Goal: Task Accomplishment & Management: Complete application form

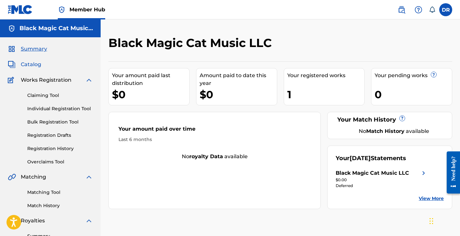
click at [32, 62] on span "Catalog" at bounding box center [31, 65] width 20 height 8
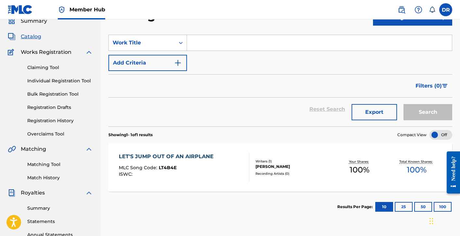
scroll to position [28, 0]
click at [51, 68] on link "Claiming Tool" at bounding box center [60, 68] width 66 height 7
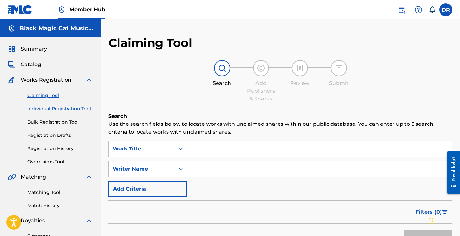
click at [54, 110] on link "Individual Registration Tool" at bounding box center [60, 109] width 66 height 7
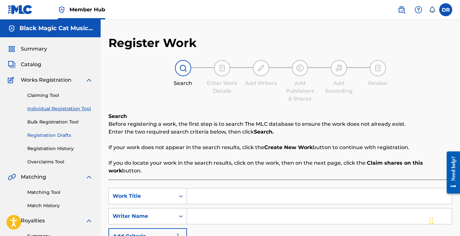
click at [55, 135] on link "Registration Drafts" at bounding box center [60, 135] width 66 height 7
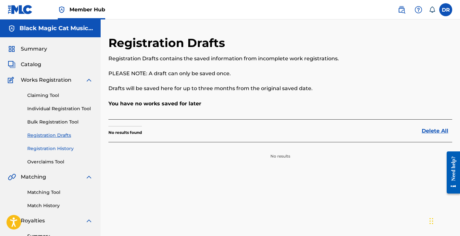
click at [52, 147] on link "Registration History" at bounding box center [60, 149] width 66 height 7
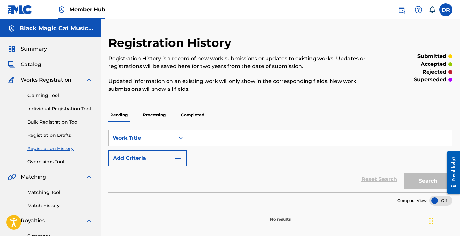
click at [49, 50] on div "Summary" at bounding box center [50, 49] width 85 height 8
click at [37, 49] on span "Summary" at bounding box center [34, 49] width 26 height 8
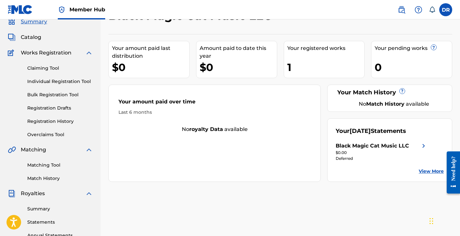
scroll to position [28, 0]
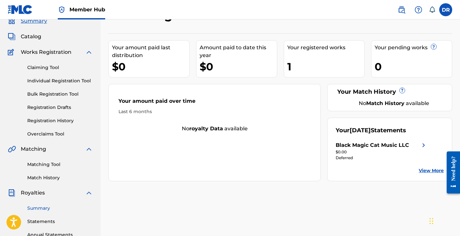
click at [43, 210] on link "Summary" at bounding box center [60, 208] width 66 height 7
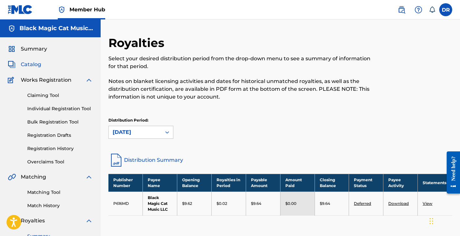
click at [30, 65] on span "Catalog" at bounding box center [31, 65] width 20 height 8
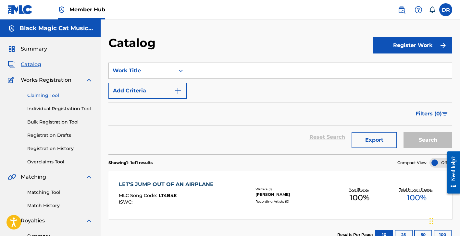
click at [47, 95] on link "Claiming Tool" at bounding box center [60, 95] width 66 height 7
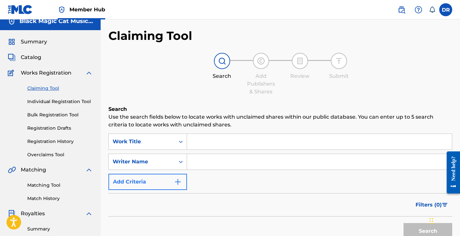
scroll to position [6, 0]
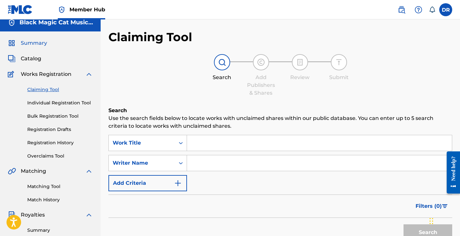
click at [43, 42] on span "Summary" at bounding box center [34, 43] width 26 height 8
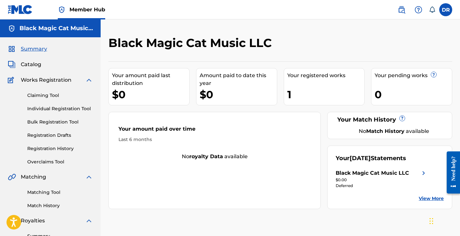
click at [322, 83] on div "Your registered works 1" at bounding box center [324, 86] width 81 height 37
click at [49, 97] on link "Claiming Tool" at bounding box center [60, 95] width 66 height 7
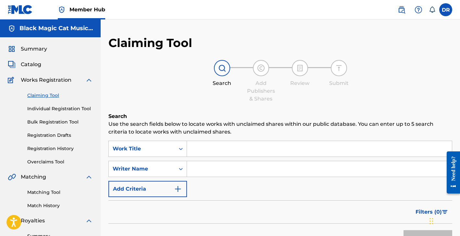
click at [228, 152] on input "Search Form" at bounding box center [319, 149] width 265 height 16
click at [34, 62] on span "Catalog" at bounding box center [31, 65] width 20 height 8
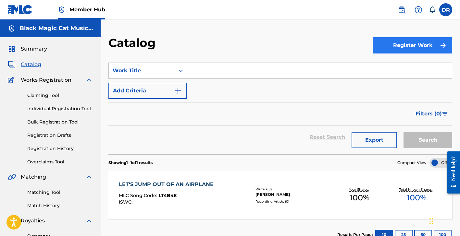
click at [409, 46] on button "Register Work" at bounding box center [412, 45] width 79 height 16
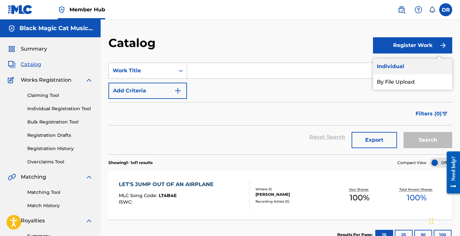
click at [402, 64] on link "Individual" at bounding box center [412, 67] width 79 height 16
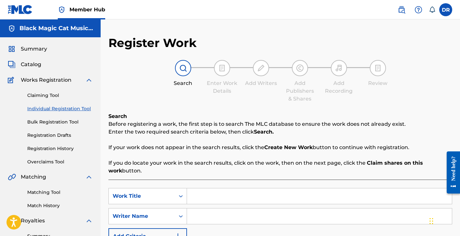
click at [256, 203] on input "Search Form" at bounding box center [319, 197] width 265 height 16
type input "Affirmations for Success and Abundance in the Music Industry"
click at [253, 216] on input "Search Form" at bounding box center [319, 217] width 265 height 16
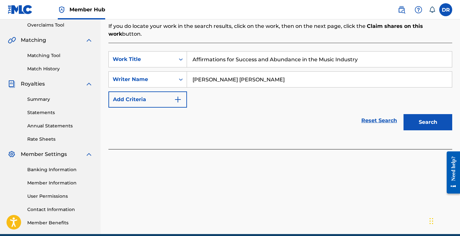
scroll to position [140, 0]
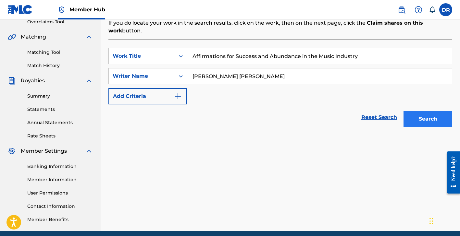
type input "[PERSON_NAME] [PERSON_NAME]"
click at [419, 119] on button "Search" at bounding box center [428, 119] width 49 height 16
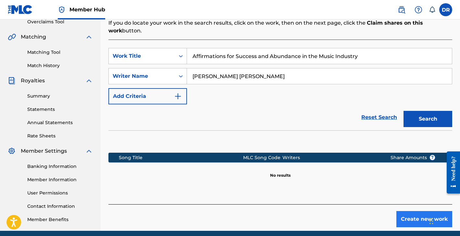
click at [405, 217] on button "Create new work" at bounding box center [425, 219] width 56 height 16
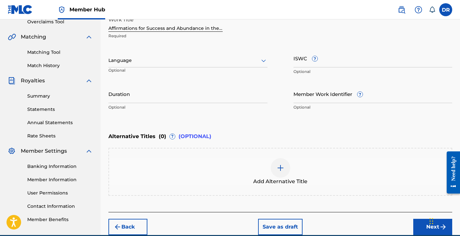
click at [261, 63] on icon at bounding box center [264, 61] width 8 height 8
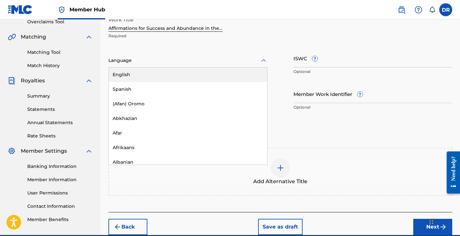
click at [203, 75] on div "English" at bounding box center [188, 75] width 159 height 15
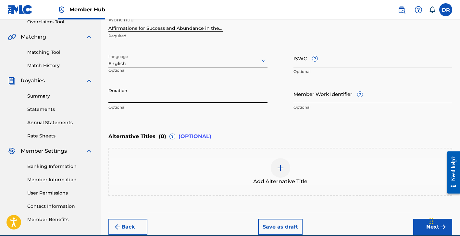
click at [220, 95] on input "Duration" at bounding box center [187, 94] width 159 height 19
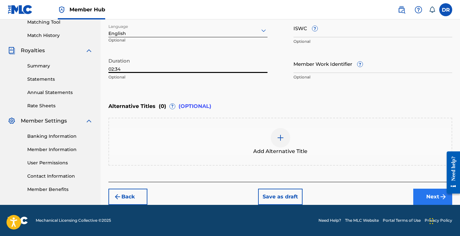
type input "02:34"
click at [437, 198] on button "Next" at bounding box center [432, 197] width 39 height 16
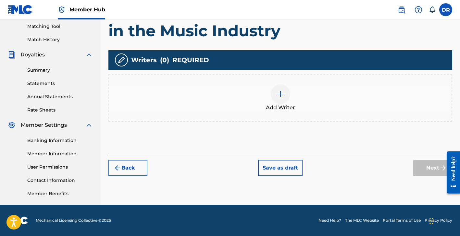
scroll to position [166, 0]
click at [282, 91] on img at bounding box center [281, 94] width 8 height 8
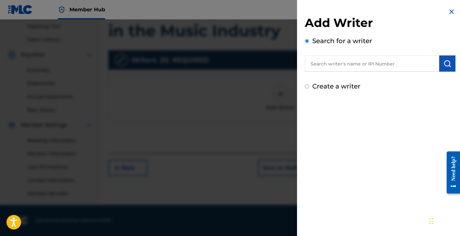
click at [351, 65] on input "text" at bounding box center [372, 64] width 134 height 16
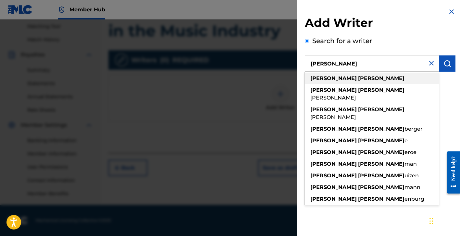
click at [371, 81] on div "[PERSON_NAME]" at bounding box center [372, 79] width 134 height 12
type input "[PERSON_NAME]"
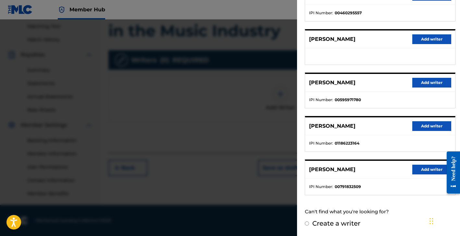
scroll to position [100, 0]
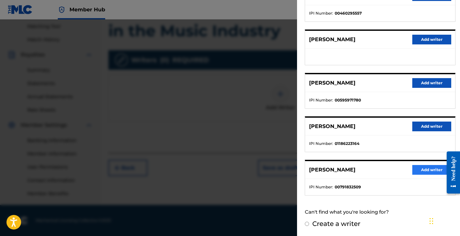
click at [424, 168] on button "Add writer" at bounding box center [432, 170] width 39 height 10
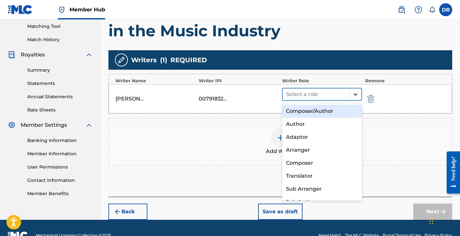
click at [358, 95] on icon at bounding box center [355, 94] width 6 height 6
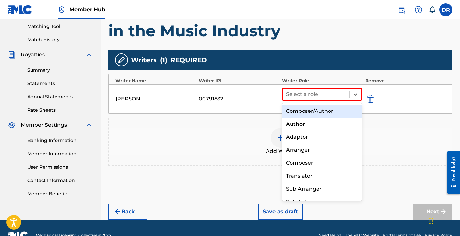
click at [348, 105] on div "Composer/Author" at bounding box center [322, 111] width 80 height 13
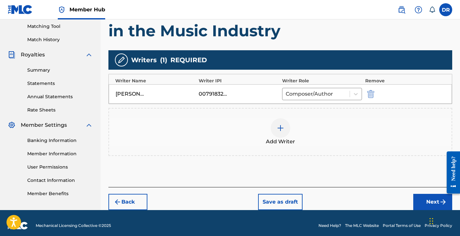
click at [426, 194] on div "Back Save as draft Next" at bounding box center [280, 198] width 344 height 23
click at [424, 197] on button "Next" at bounding box center [432, 202] width 39 height 16
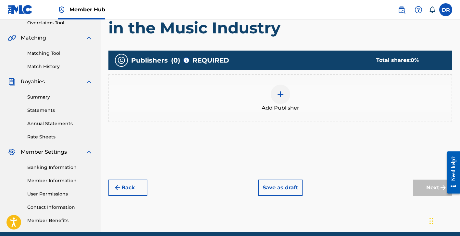
scroll to position [139, 0]
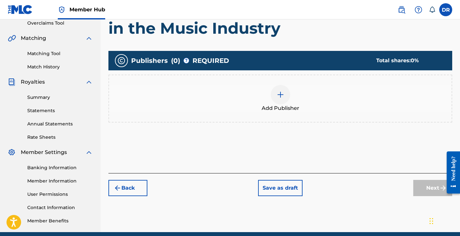
click at [280, 95] on img at bounding box center [281, 95] width 8 height 8
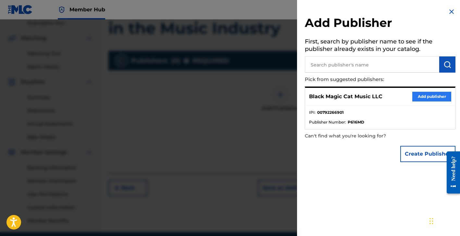
click at [435, 98] on button "Add publisher" at bounding box center [432, 97] width 39 height 10
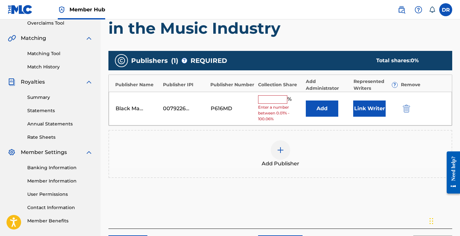
click at [276, 94] on div "Black Magic Cat Music LLC 00792266901 P616MD % Enter a number between 0.01% - 1…" at bounding box center [280, 109] width 343 height 34
click at [276, 101] on div "%" at bounding box center [275, 99] width 35 height 8
click at [276, 101] on input "text" at bounding box center [272, 99] width 29 height 8
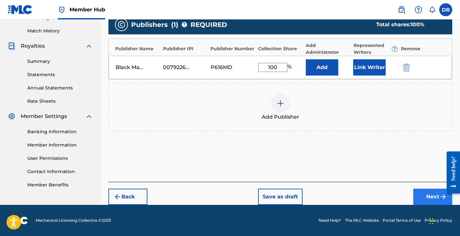
type input "100"
click at [433, 193] on button "Next" at bounding box center [432, 197] width 39 height 16
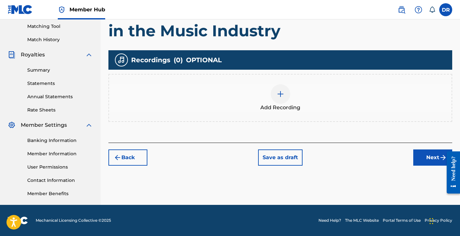
click at [280, 92] on img at bounding box center [281, 94] width 8 height 8
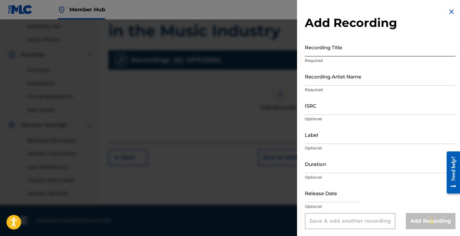
click at [340, 40] on input "Recording Title" at bounding box center [380, 47] width 151 height 19
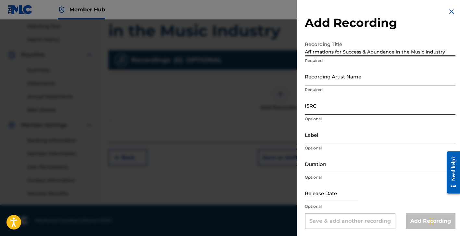
type input "Affirmations for Success & Abundance in the Music Industry"
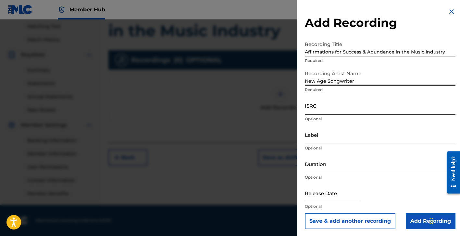
type input "New Age Songwriter"
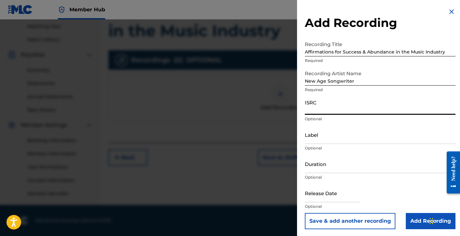
click at [352, 112] on input "ISRC" at bounding box center [380, 105] width 151 height 19
paste input "QZTAW2517882"
type input "QZTAW2517882"
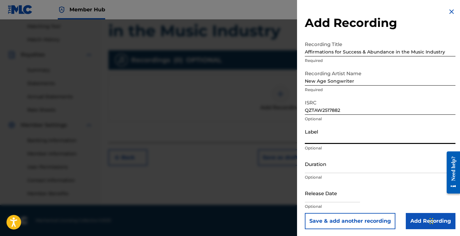
click at [338, 140] on input "Label" at bounding box center [380, 135] width 151 height 19
type input "Black Magic Cat Music LLC"
click at [346, 170] on input "Duration" at bounding box center [380, 164] width 151 height 19
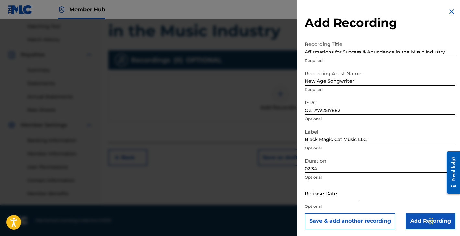
type input "02:34"
click at [312, 202] on input "text" at bounding box center [332, 193] width 55 height 19
select select "8"
select select "2025"
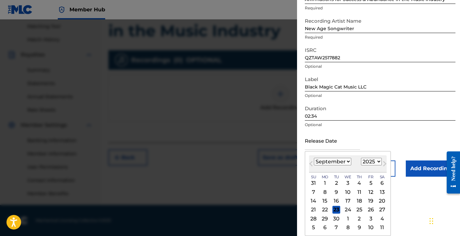
scroll to position [53, 0]
select select "4"
click at [367, 221] on div "30" at bounding box center [371, 219] width 8 height 8
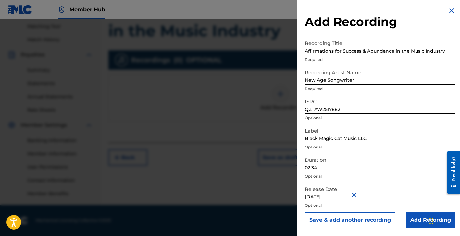
type input "[DATE]"
click at [417, 218] on input "Add Recording" at bounding box center [431, 220] width 50 height 16
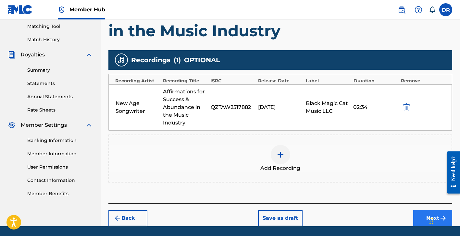
click at [417, 218] on button "Next" at bounding box center [432, 218] width 39 height 16
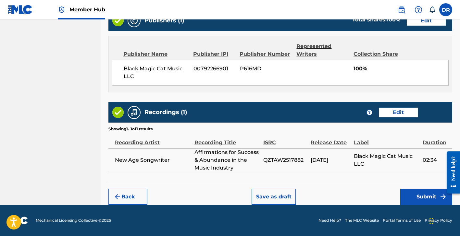
scroll to position [355, 0]
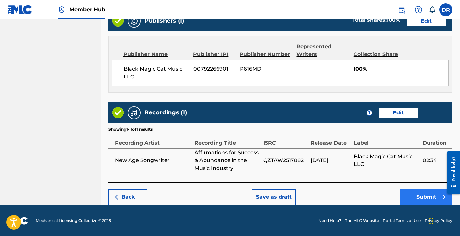
click at [421, 199] on button "Submit" at bounding box center [427, 197] width 52 height 16
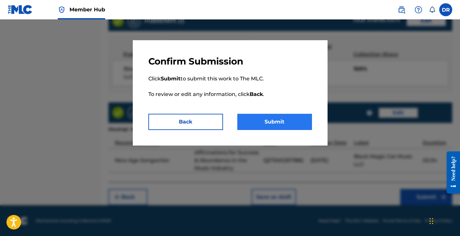
click at [275, 124] on button "Submit" at bounding box center [274, 122] width 75 height 16
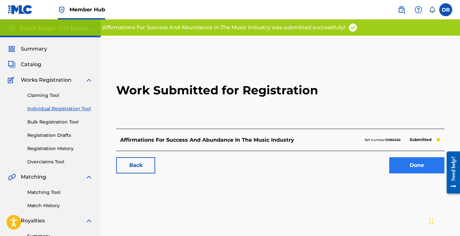
click at [422, 165] on link "Done" at bounding box center [416, 166] width 55 height 16
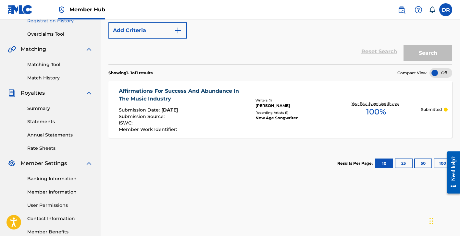
scroll to position [129, 0]
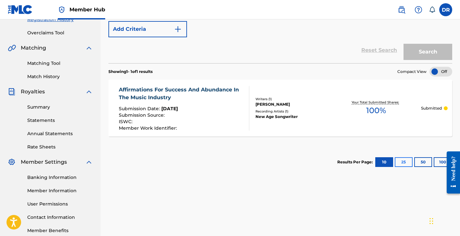
click at [410, 165] on button "25" at bounding box center [404, 163] width 18 height 10
click at [386, 165] on button "10" at bounding box center [384, 163] width 18 height 10
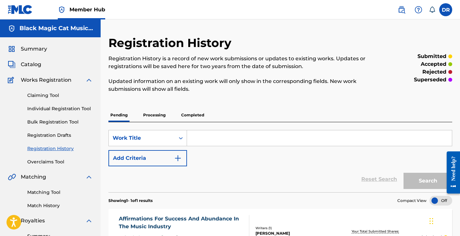
scroll to position [0, 0]
click at [71, 64] on div "Catalog" at bounding box center [50, 65] width 85 height 8
click at [32, 60] on div "Summary Catalog Works Registration Claiming Tool Individual Registration Tool B…" at bounding box center [50, 204] width 101 height 334
click at [32, 65] on span "Catalog" at bounding box center [31, 65] width 20 height 8
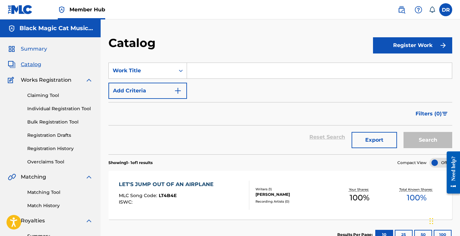
click at [28, 47] on span "Summary" at bounding box center [34, 49] width 26 height 8
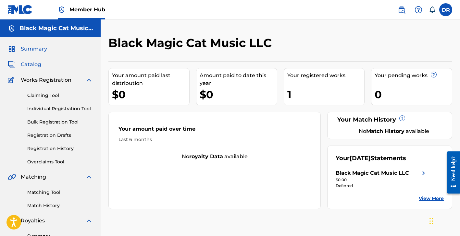
click at [34, 68] on span "Catalog" at bounding box center [31, 65] width 20 height 8
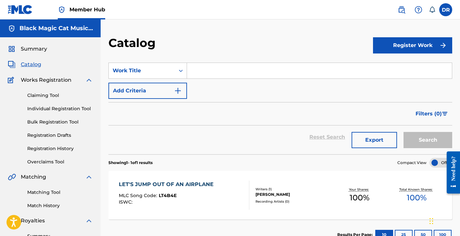
click at [235, 71] on input "Search Form" at bounding box center [319, 71] width 265 height 16
type input "A"
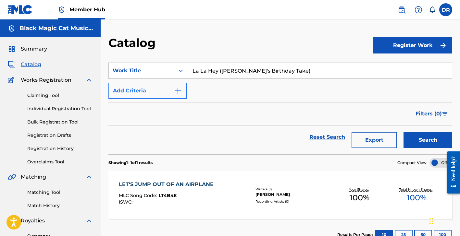
type input "La La Hey ([PERSON_NAME]'s Birthday Take)"
click at [180, 86] on button "Add Criteria" at bounding box center [147, 91] width 79 height 16
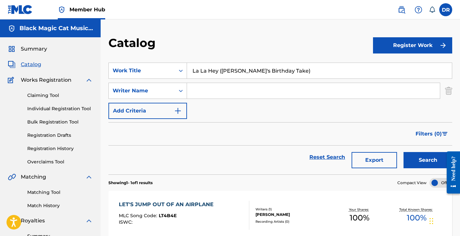
click at [201, 94] on input "Search Form" at bounding box center [313, 91] width 253 height 16
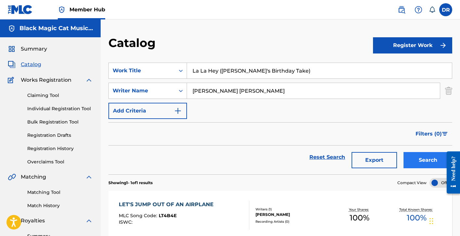
type input "[PERSON_NAME] [PERSON_NAME]"
click at [429, 160] on button "Search" at bounding box center [428, 160] width 49 height 16
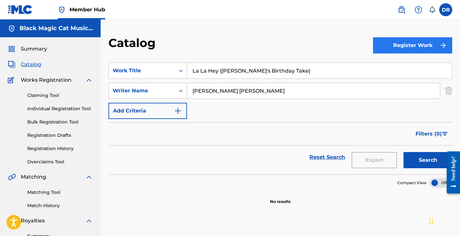
click at [415, 44] on button "Register Work" at bounding box center [412, 45] width 79 height 16
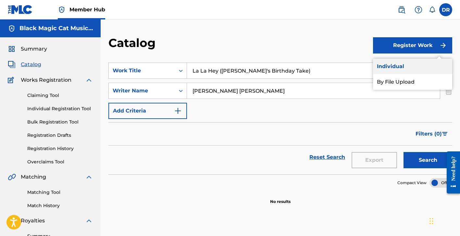
click at [409, 69] on link "Individual" at bounding box center [412, 67] width 79 height 16
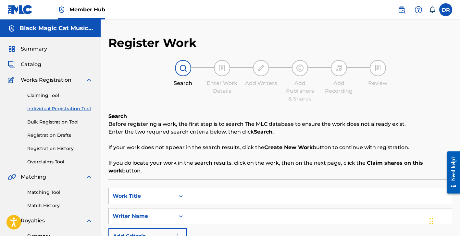
click at [239, 194] on input "Search Form" at bounding box center [319, 197] width 265 height 16
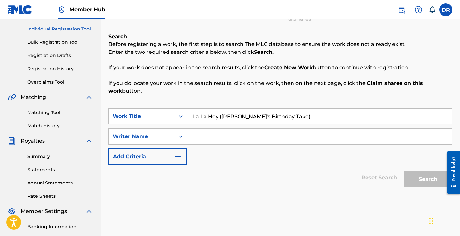
scroll to position [102, 0]
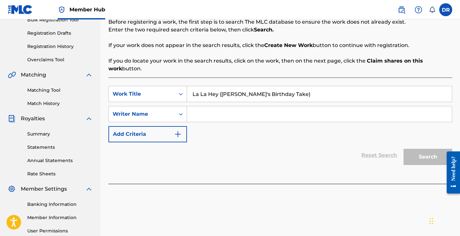
type input "La La Hey ([PERSON_NAME]'s Birthday Take)"
click at [264, 115] on input "Search Form" at bounding box center [319, 115] width 265 height 16
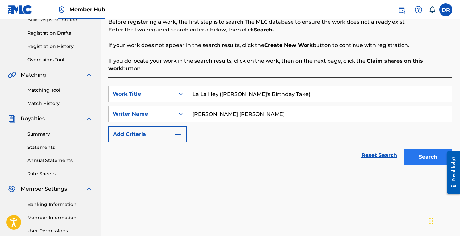
type input "[PERSON_NAME] [PERSON_NAME]"
click at [432, 153] on button "Search" at bounding box center [428, 157] width 49 height 16
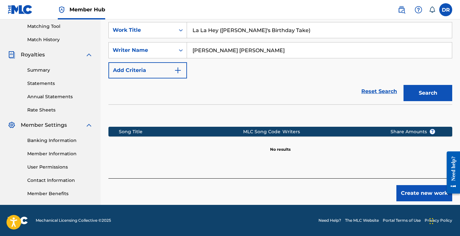
scroll to position [166, 0]
click at [399, 215] on footer "Mechanical Licensing Collective © 2025 Need Help? The MLC Website Portal Terms …" at bounding box center [230, 220] width 460 height 31
click at [414, 197] on button "Create new work" at bounding box center [425, 193] width 56 height 16
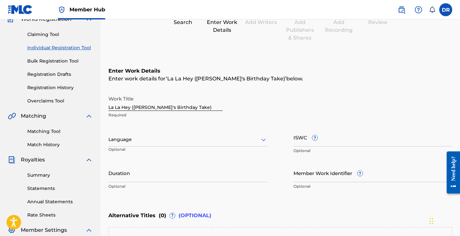
scroll to position [64, 0]
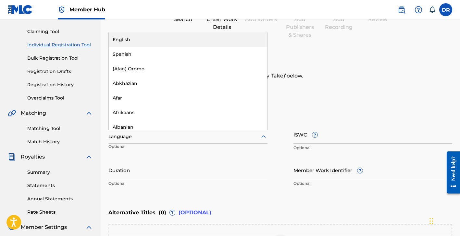
click at [266, 135] on icon at bounding box center [264, 137] width 8 height 8
click at [221, 35] on div "English" at bounding box center [188, 39] width 159 height 15
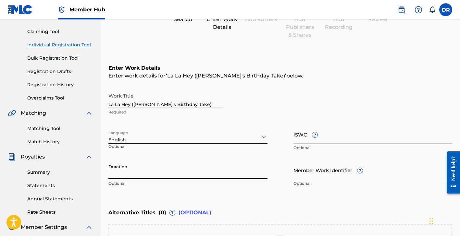
click at [169, 170] on input "Duration" at bounding box center [187, 170] width 159 height 19
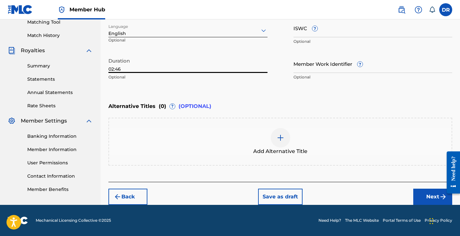
scroll to position [171, 0]
type input "02:46"
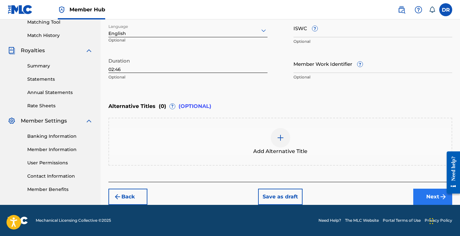
click at [433, 194] on button "Next" at bounding box center [432, 197] width 39 height 16
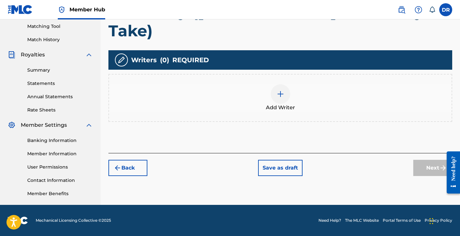
click at [284, 90] on img at bounding box center [281, 94] width 8 height 8
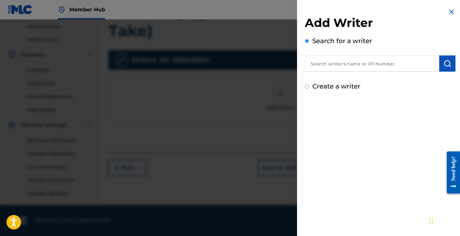
click at [346, 63] on input "text" at bounding box center [372, 64] width 134 height 16
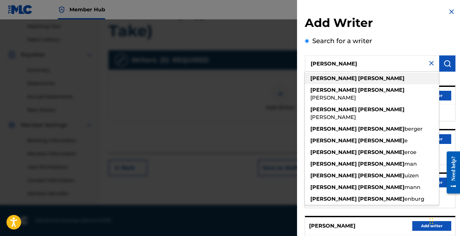
click at [343, 79] on div "[PERSON_NAME]" at bounding box center [372, 79] width 134 height 12
type input "[PERSON_NAME]"
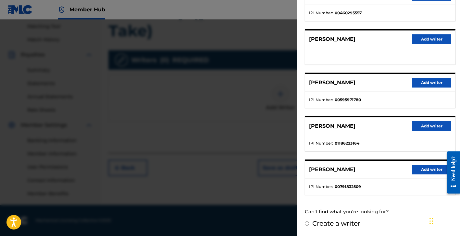
scroll to position [100, 0]
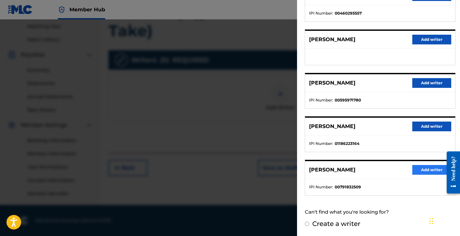
click at [430, 169] on button "Add writer" at bounding box center [432, 170] width 39 height 10
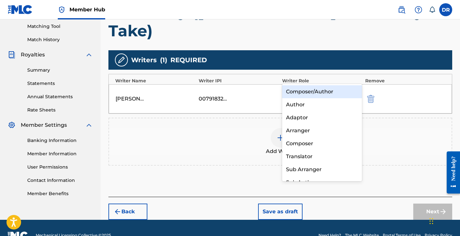
click at [357, 94] on icon at bounding box center [356, 95] width 4 height 2
click at [340, 92] on div "Composer/Author" at bounding box center [322, 91] width 80 height 13
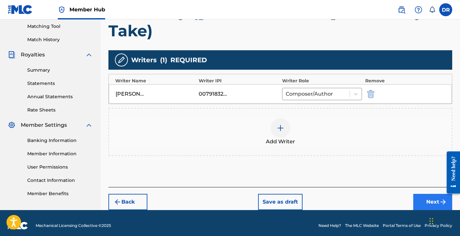
click at [416, 194] on button "Next" at bounding box center [432, 202] width 39 height 16
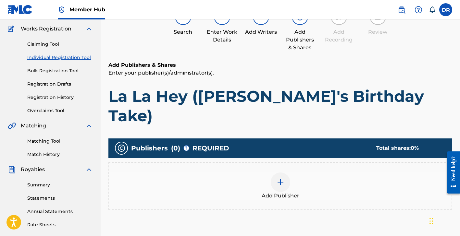
scroll to position [29, 0]
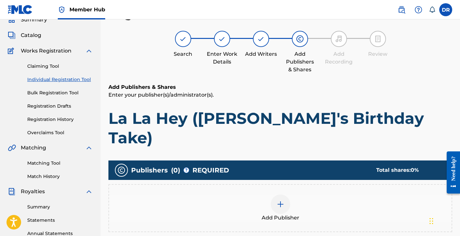
click at [281, 201] on img at bounding box center [281, 205] width 8 height 8
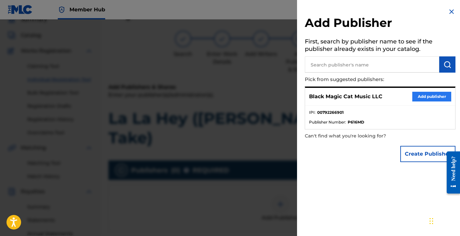
click at [425, 93] on button "Add publisher" at bounding box center [432, 97] width 39 height 10
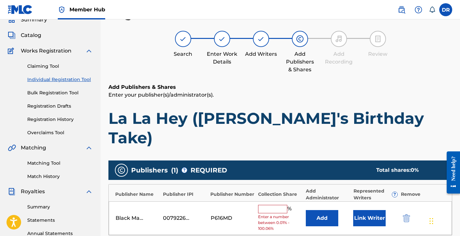
click at [277, 205] on input "text" at bounding box center [272, 209] width 29 height 8
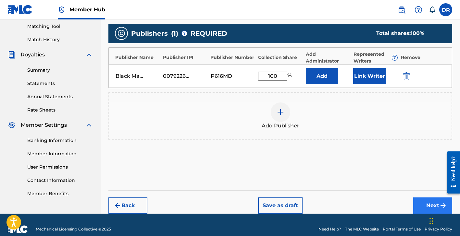
type input "100"
click at [428, 198] on button "Next" at bounding box center [432, 206] width 39 height 16
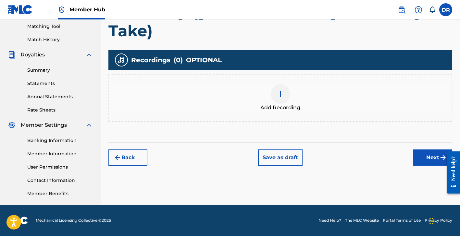
scroll to position [166, 0]
click at [281, 90] on img at bounding box center [281, 94] width 8 height 8
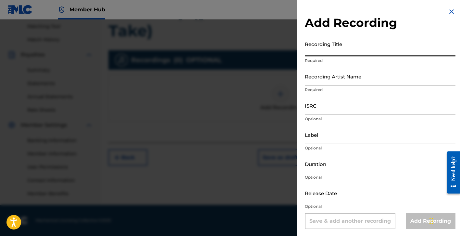
click at [328, 46] on input "Recording Title" at bounding box center [380, 47] width 151 height 19
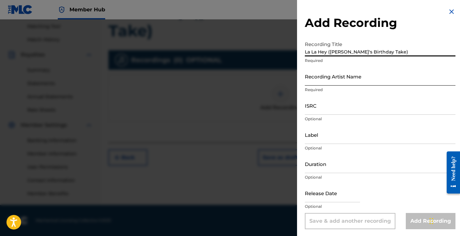
type input "La La Hey ([PERSON_NAME]'s Birthday Take)"
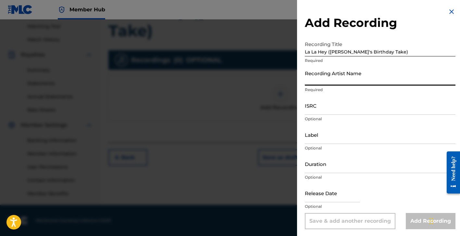
click at [344, 75] on input "Recording Artist Name" at bounding box center [380, 76] width 151 height 19
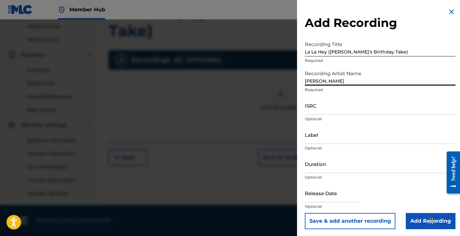
type input "[PERSON_NAME]"
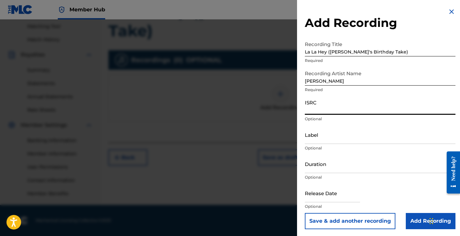
paste input "QZHN32503201"
type input "QZHN32503201"
click at [345, 138] on input "Label" at bounding box center [380, 135] width 151 height 19
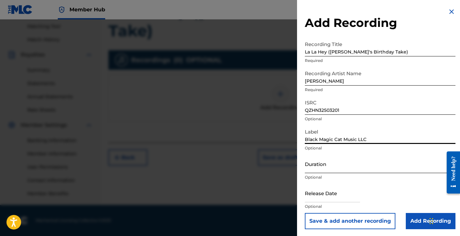
type input "Black Magic Cat Music LLC"
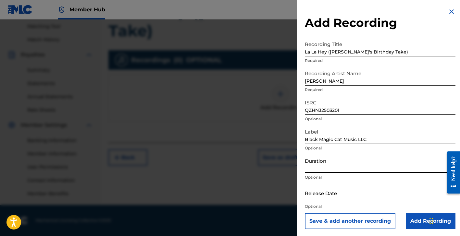
click at [350, 164] on input "Duration" at bounding box center [380, 164] width 151 height 19
type input "02:46"
click at [328, 191] on input "text" at bounding box center [332, 193] width 55 height 19
select select "8"
select select "2025"
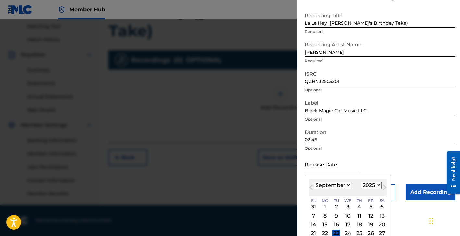
scroll to position [48, 0]
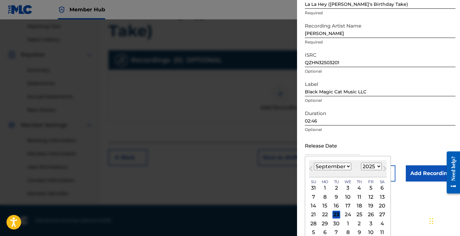
select select "1"
click at [378, 205] on div "15" at bounding box center [382, 206] width 8 height 8
type input "[DATE]"
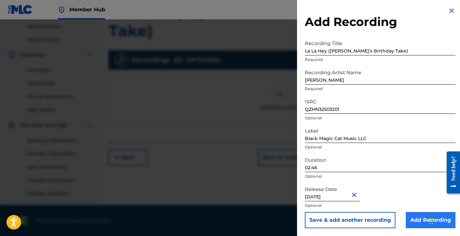
scroll to position [166, 0]
click at [421, 220] on input "Add Recording" at bounding box center [431, 220] width 50 height 16
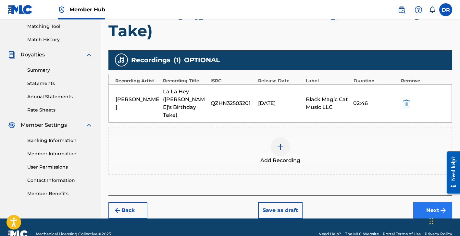
click at [425, 203] on button "Next" at bounding box center [432, 211] width 39 height 16
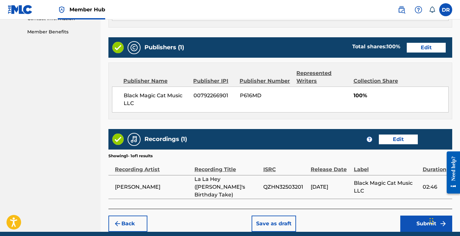
scroll to position [328, 0]
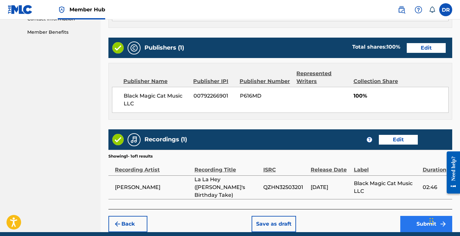
click at [408, 216] on button "Submit" at bounding box center [427, 224] width 52 height 16
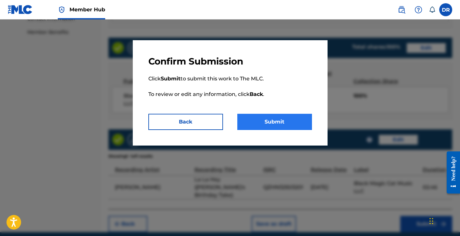
click at [295, 115] on button "Submit" at bounding box center [274, 122] width 75 height 16
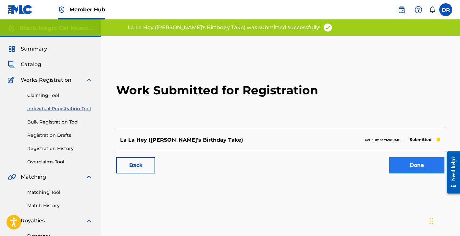
click at [427, 166] on link "Done" at bounding box center [416, 166] width 55 height 16
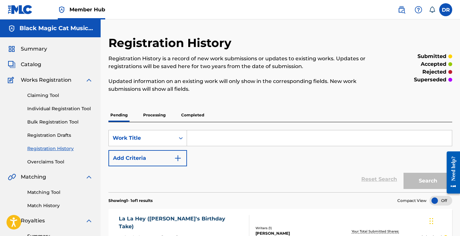
click at [62, 150] on link "Registration History" at bounding box center [60, 149] width 66 height 7
click at [65, 145] on div "Claiming Tool Individual Registration Tool Bulk Registration Tool Registration …" at bounding box center [50, 125] width 85 height 82
click at [65, 149] on link "Registration History" at bounding box center [60, 149] width 66 height 7
click at [71, 122] on link "Bulk Registration Tool" at bounding box center [60, 122] width 66 height 7
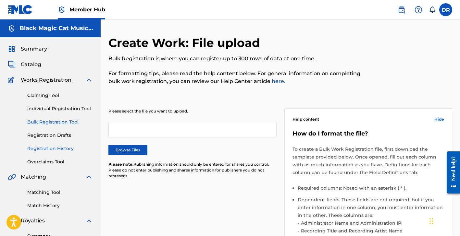
click at [61, 147] on link "Registration History" at bounding box center [60, 149] width 66 height 7
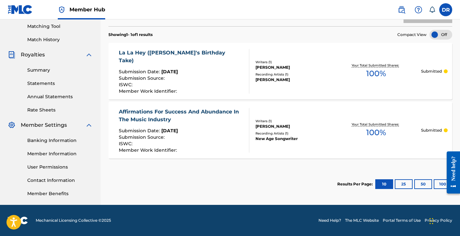
scroll to position [166, 0]
click at [407, 188] on button "25" at bounding box center [404, 185] width 18 height 10
click at [387, 188] on button "10" at bounding box center [384, 185] width 18 height 10
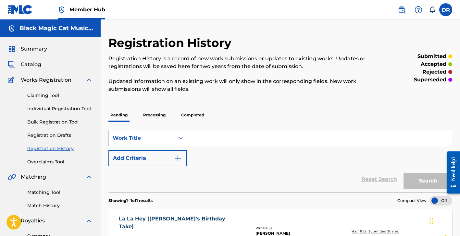
scroll to position [0, 0]
click at [155, 112] on p "Processing" at bounding box center [154, 115] width 26 height 14
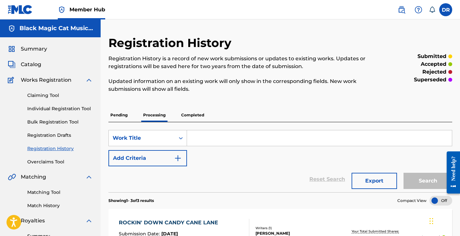
click at [124, 116] on p "Pending" at bounding box center [118, 115] width 21 height 14
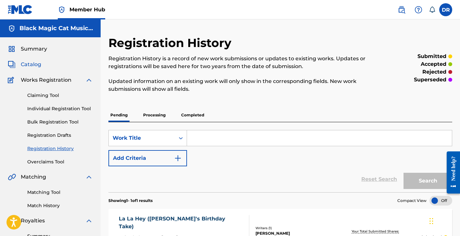
click at [34, 63] on span "Catalog" at bounding box center [31, 65] width 20 height 8
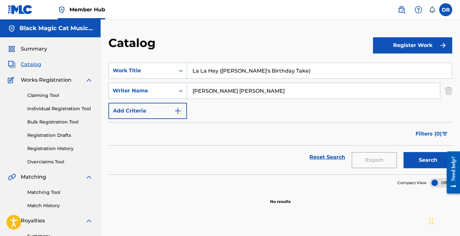
click at [432, 34] on div "Catalog Register Work SearchWithCriteria681a98c5-54ab-4555-a6dd-96e7c714413e Wo…" at bounding box center [281, 195] width 360 height 352
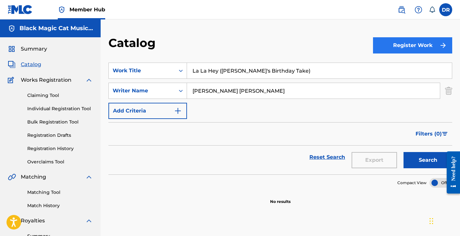
click at [432, 46] on button "Register Work" at bounding box center [412, 45] width 79 height 16
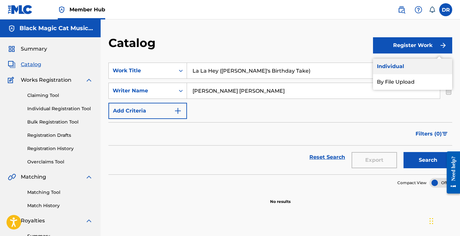
click at [420, 64] on link "Individual" at bounding box center [412, 67] width 79 height 16
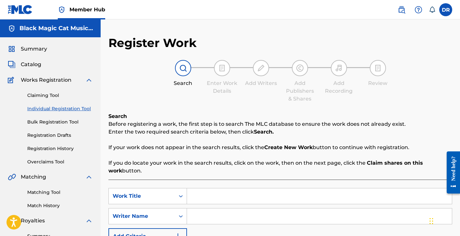
click at [204, 199] on input "Search Form" at bounding box center [319, 197] width 265 height 16
type input "I Will Be In Love With You"
click at [217, 220] on input "Search Form" at bounding box center [319, 217] width 265 height 16
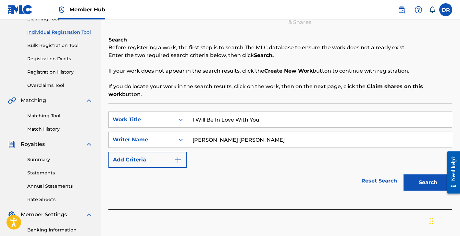
scroll to position [91, 0]
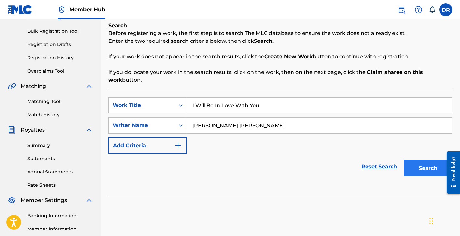
type input "[PERSON_NAME] [PERSON_NAME]"
click at [412, 167] on button "Search" at bounding box center [428, 168] width 49 height 16
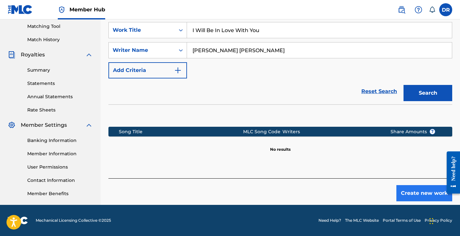
scroll to position [166, 0]
click at [420, 192] on button "Create new work" at bounding box center [425, 193] width 56 height 16
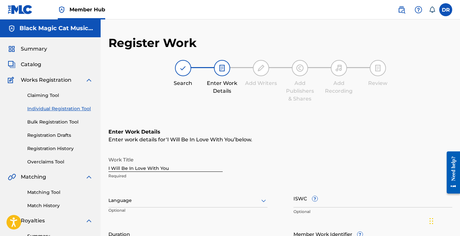
scroll to position [0, 0]
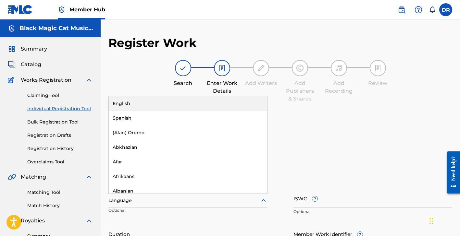
click at [262, 198] on icon at bounding box center [264, 201] width 8 height 8
click at [235, 103] on div "English" at bounding box center [188, 103] width 159 height 15
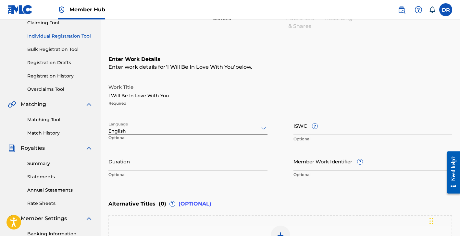
scroll to position [74, 0]
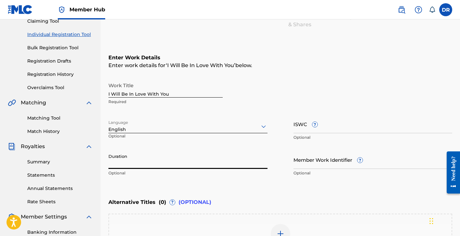
click at [195, 165] on input "Duration" at bounding box center [187, 160] width 159 height 19
type input "02:08"
click at [318, 159] on input "Member Work Identifier ?" at bounding box center [373, 160] width 159 height 19
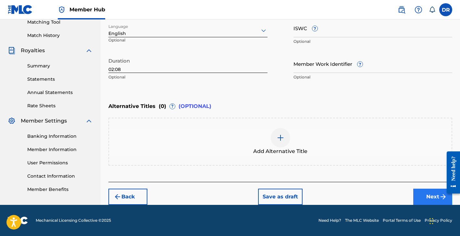
click at [433, 195] on button "Next" at bounding box center [432, 197] width 39 height 16
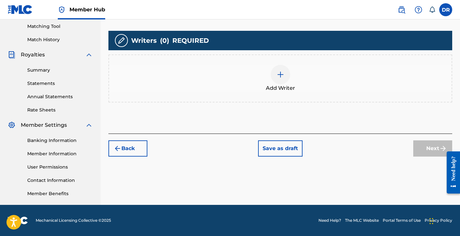
click at [273, 69] on div at bounding box center [280, 74] width 19 height 19
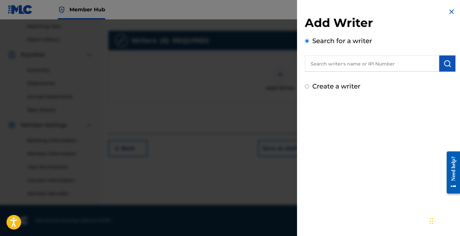
click at [337, 61] on input "text" at bounding box center [372, 64] width 134 height 16
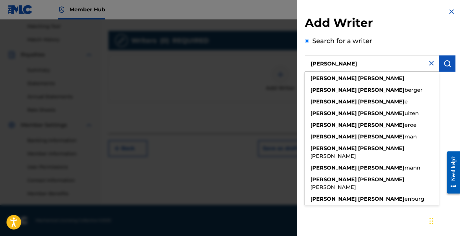
type input "[PERSON_NAME]"
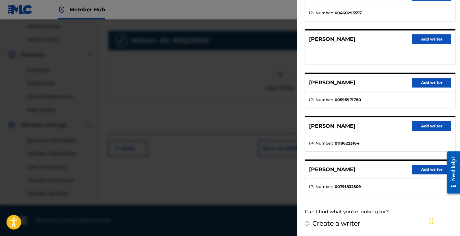
scroll to position [100, 0]
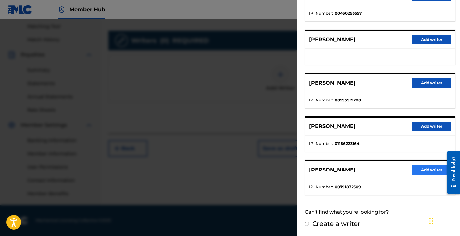
click at [432, 172] on button "Add writer" at bounding box center [432, 170] width 39 height 10
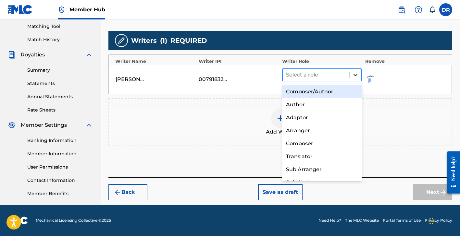
click at [358, 77] on icon at bounding box center [355, 75] width 6 height 6
click at [337, 87] on div "Composer/Author" at bounding box center [322, 91] width 80 height 13
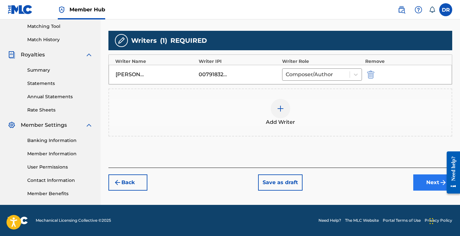
click at [432, 181] on button "Next" at bounding box center [432, 183] width 39 height 16
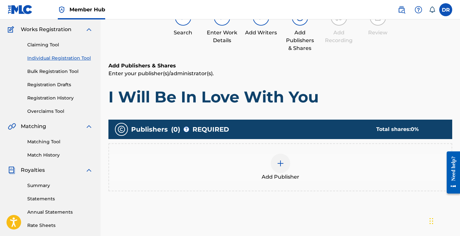
scroll to position [29, 0]
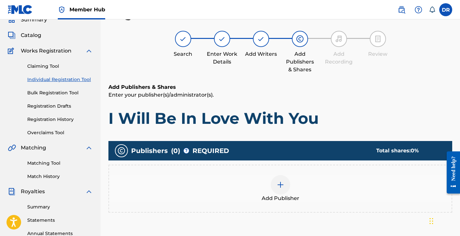
click at [281, 184] on img at bounding box center [281, 185] width 8 height 8
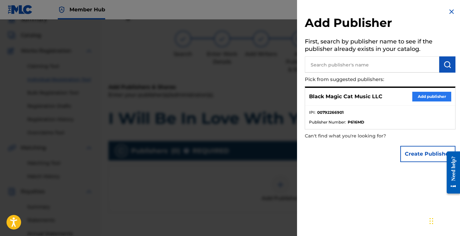
click at [415, 95] on button "Add publisher" at bounding box center [432, 97] width 39 height 10
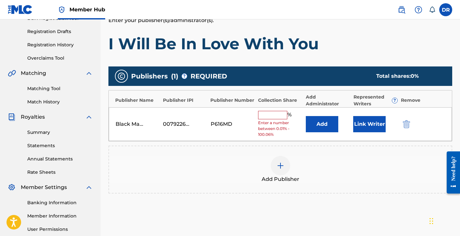
scroll to position [111, 0]
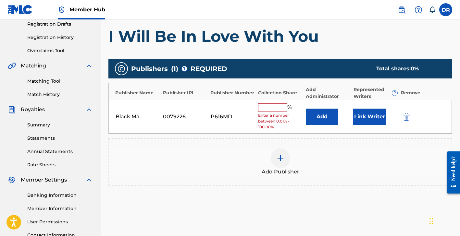
click at [270, 108] on input "text" at bounding box center [272, 108] width 29 height 8
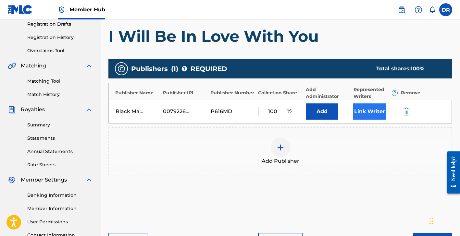
type input "100"
click at [377, 113] on button "Link Writer" at bounding box center [369, 112] width 32 height 16
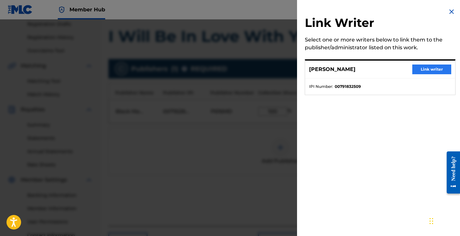
click at [420, 69] on button "Link writer" at bounding box center [432, 70] width 39 height 10
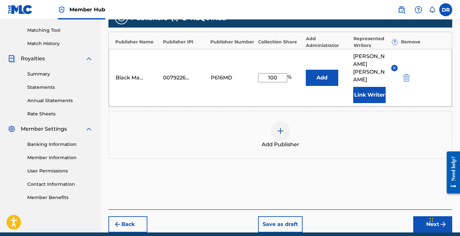
scroll to position [167, 0]
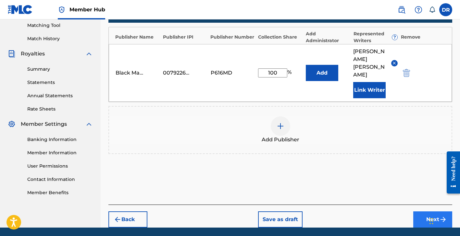
click at [423, 212] on button "Next" at bounding box center [432, 220] width 39 height 16
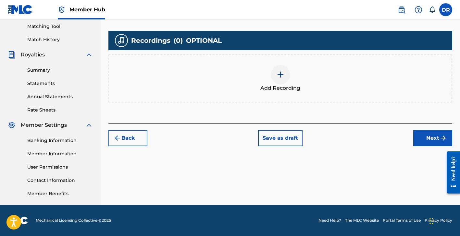
click at [278, 76] on img at bounding box center [281, 75] width 8 height 8
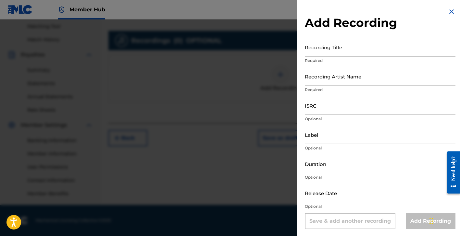
click at [339, 50] on input "Recording Title" at bounding box center [380, 47] width 151 height 19
type input "I Will Be In Love With You"
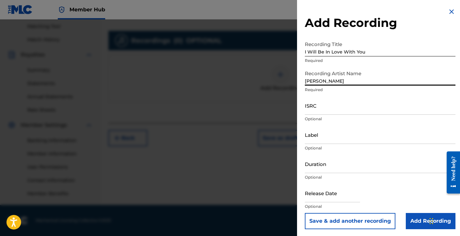
type input "[PERSON_NAME]"
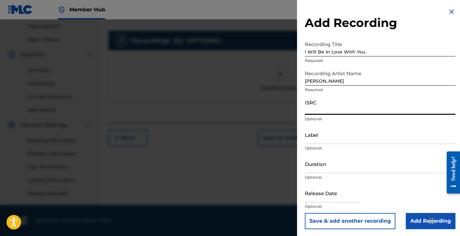
paste input "ushm81639688"
type input "ushm81639688"
click at [359, 137] on input "Label" at bounding box center [380, 135] width 151 height 19
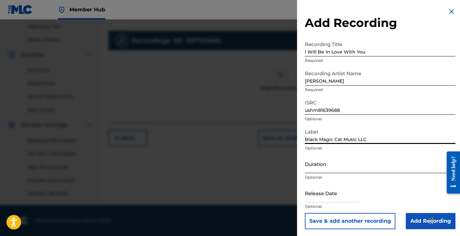
type input "Black Magic Cat Music LLC"
click at [393, 160] on input "Duration" at bounding box center [380, 164] width 151 height 19
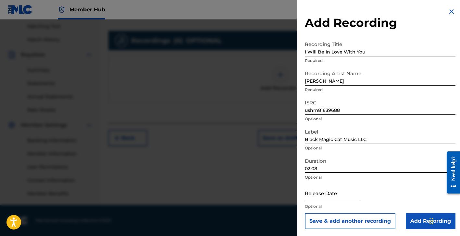
type input "02:08"
click at [324, 188] on input "text" at bounding box center [332, 193] width 55 height 19
select select "8"
select select "2025"
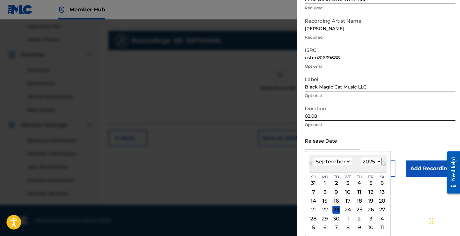
scroll to position [53, 0]
select select "9"
click at [346, 191] on div "8" at bounding box center [348, 192] width 8 height 8
type input "[DATE]"
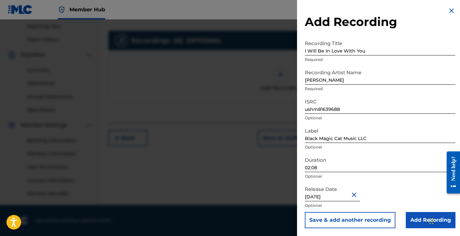
scroll to position [166, 0]
click at [348, 198] on input "[DATE]" at bounding box center [332, 192] width 55 height 19
select select "9"
select select "2025"
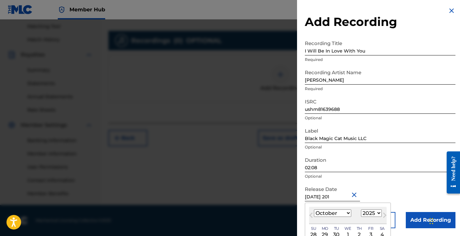
type input "[DATE]"
select select "2016"
type input "[DATE]"
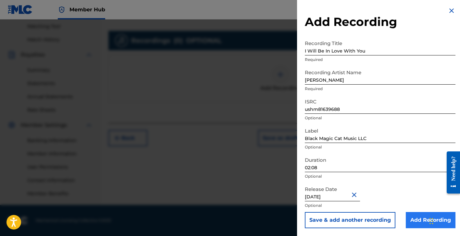
click at [413, 217] on input "Add Recording" at bounding box center [431, 220] width 50 height 16
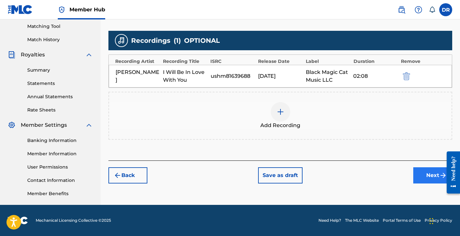
click at [426, 173] on button "Next" at bounding box center [432, 176] width 39 height 16
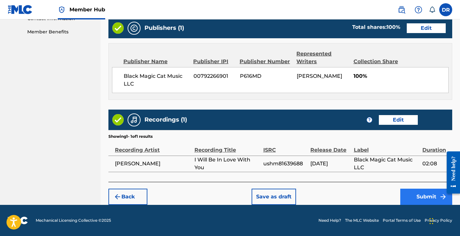
scroll to position [328, 0]
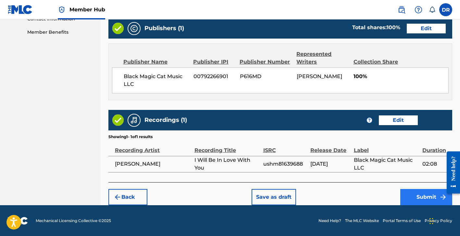
click at [419, 197] on button "Submit" at bounding box center [427, 197] width 52 height 16
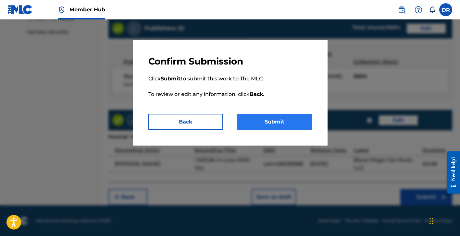
click at [271, 120] on button "Submit" at bounding box center [274, 122] width 75 height 16
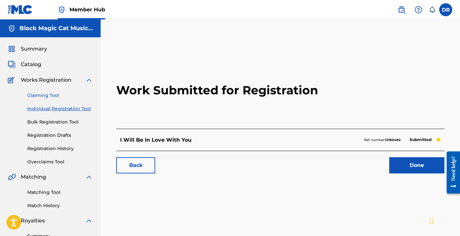
click at [53, 93] on link "Claiming Tool" at bounding box center [60, 95] width 66 height 7
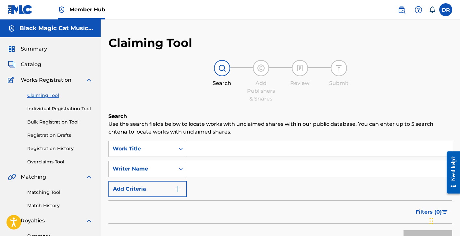
click at [40, 83] on span "Works Registration" at bounding box center [46, 80] width 51 height 8
click at [33, 69] on div "Summary Catalog Works Registration Claiming Tool Individual Registration Tool B…" at bounding box center [50, 204] width 101 height 334
click at [36, 60] on div "Summary Catalog Works Registration Claiming Tool Individual Registration Tool B…" at bounding box center [50, 204] width 101 height 334
click at [36, 68] on span "Catalog" at bounding box center [31, 65] width 20 height 8
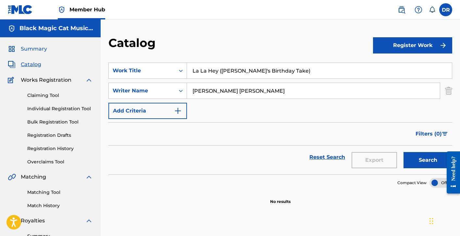
click at [33, 48] on span "Summary" at bounding box center [34, 49] width 26 height 8
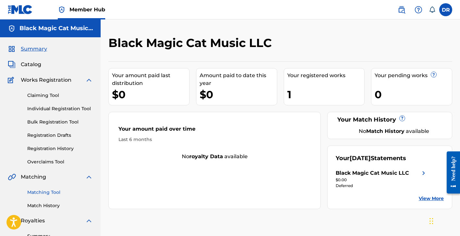
click at [44, 193] on link "Matching Tool" at bounding box center [60, 192] width 66 height 7
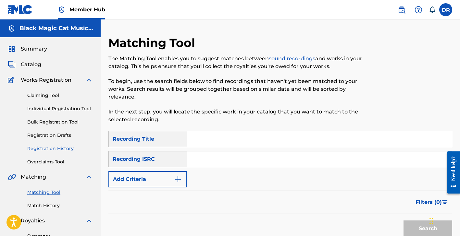
click at [48, 150] on link "Registration History" at bounding box center [60, 149] width 66 height 7
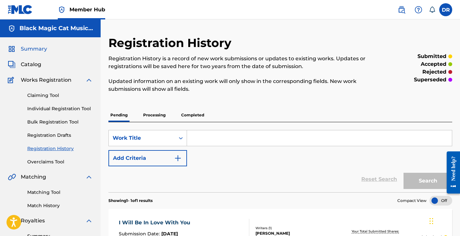
click at [32, 52] on span "Summary" at bounding box center [34, 49] width 26 height 8
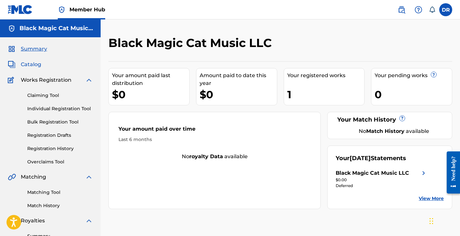
click at [29, 65] on span "Catalog" at bounding box center [31, 65] width 20 height 8
